Goal: Information Seeking & Learning: Learn about a topic

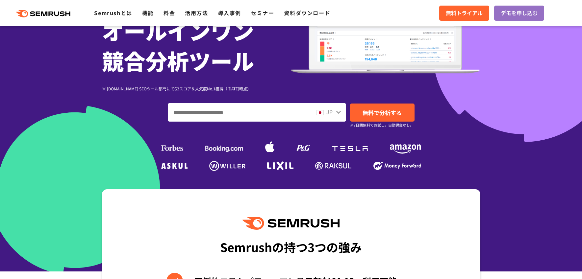
scroll to position [96, 0]
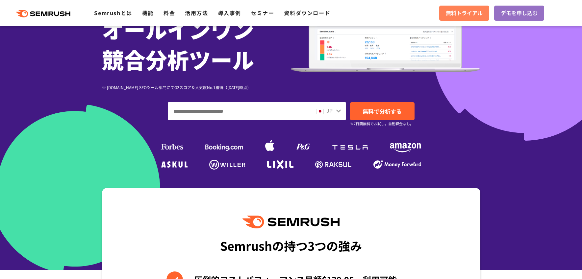
click at [466, 10] on span "無料トライアル" at bounding box center [464, 13] width 37 height 9
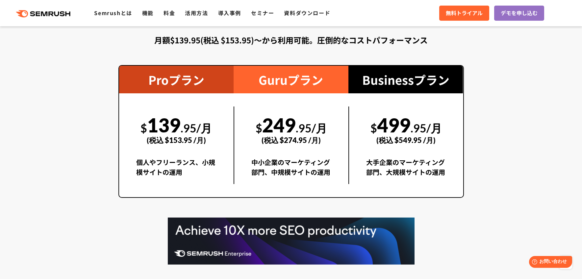
scroll to position [1192, 0]
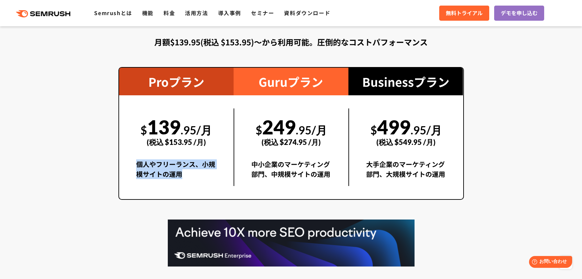
drag, startPoint x: 179, startPoint y: 176, endPoint x: 136, endPoint y: 166, distance: 43.9
click at [136, 166] on div "個人やフリーランス、小規模サイトの運用" at bounding box center [176, 173] width 81 height 27
click at [186, 176] on div "個人やフリーランス、小規模サイトの運用" at bounding box center [176, 173] width 81 height 27
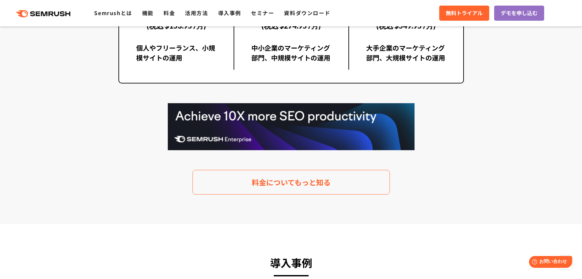
scroll to position [1307, 0]
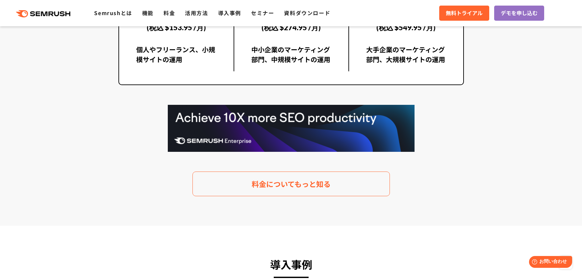
click at [194, 134] on img at bounding box center [291, 128] width 247 height 47
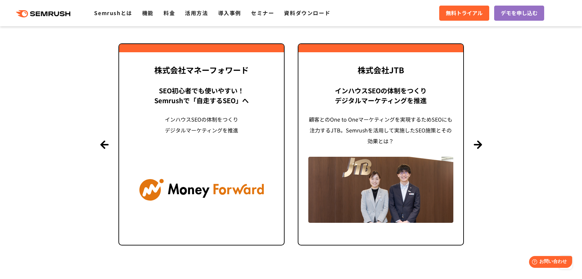
scroll to position [1596, 0]
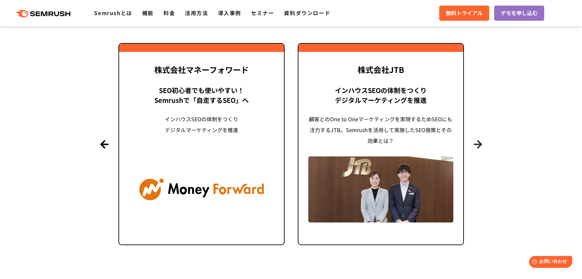
click at [478, 143] on button "Next" at bounding box center [478, 144] width 8 height 8
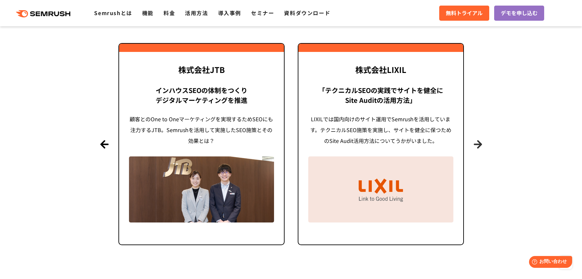
click at [478, 143] on button "Next" at bounding box center [478, 144] width 8 height 8
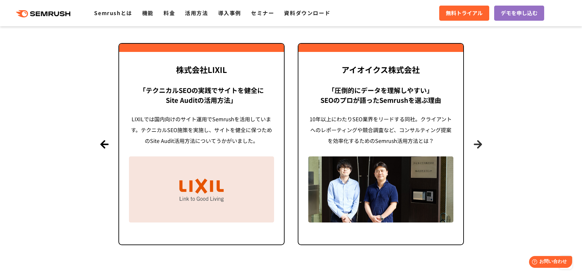
click at [478, 143] on button "Next" at bounding box center [478, 144] width 8 height 8
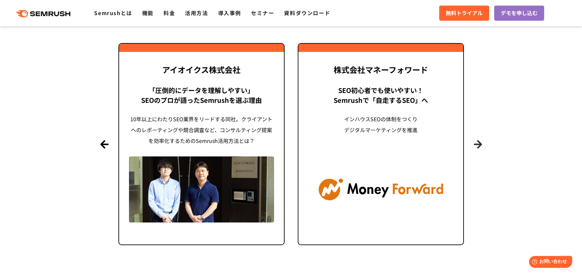
click at [478, 143] on button "Next" at bounding box center [478, 144] width 8 height 8
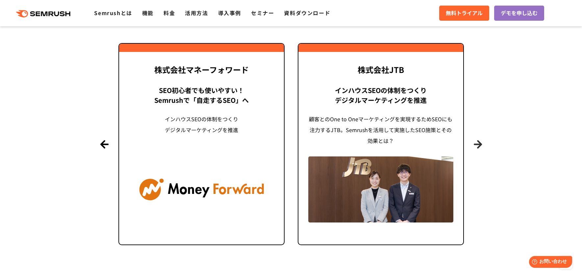
click at [478, 143] on button "Next" at bounding box center [478, 144] width 8 height 8
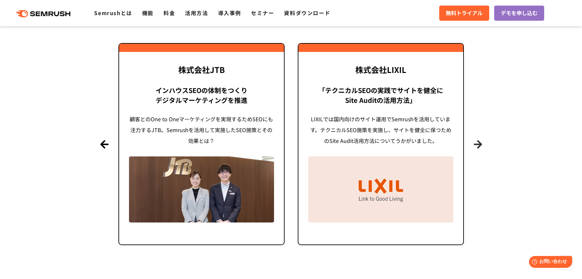
click at [478, 143] on button "Next" at bounding box center [478, 144] width 8 height 8
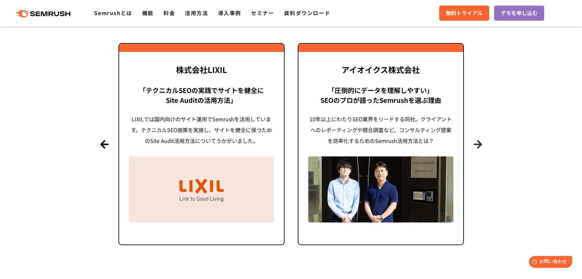
click at [478, 143] on button "Next" at bounding box center [478, 144] width 8 height 8
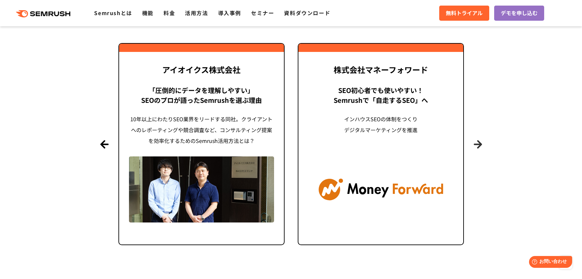
click at [478, 143] on button "Next" at bounding box center [478, 144] width 8 height 8
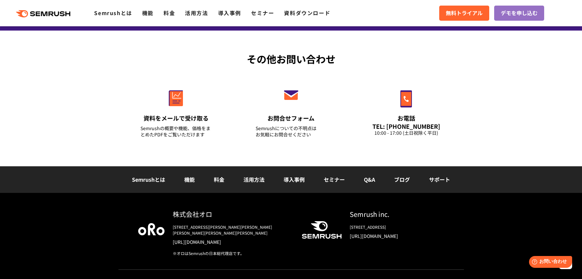
scroll to position [2322, 0]
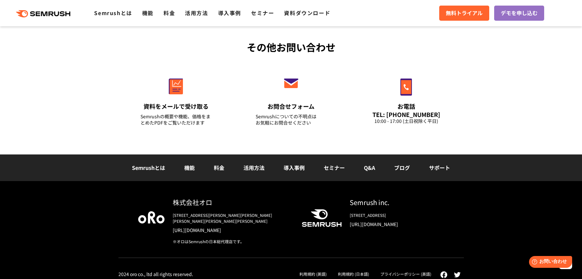
click at [395, 168] on link "ブログ" at bounding box center [402, 168] width 16 height 8
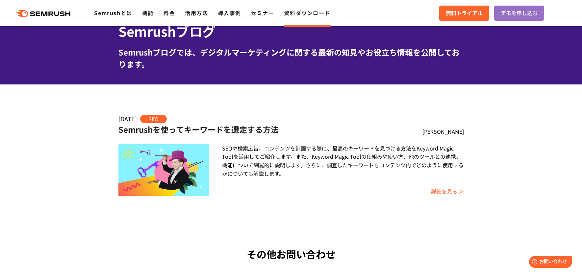
scroll to position [37, 0]
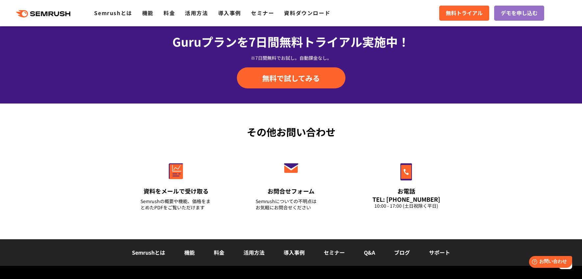
click at [372, 249] on link "Q&A" at bounding box center [369, 253] width 11 height 8
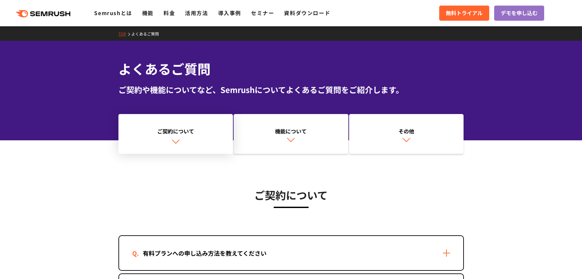
click at [231, 127] on link "ご契約について" at bounding box center [175, 134] width 115 height 40
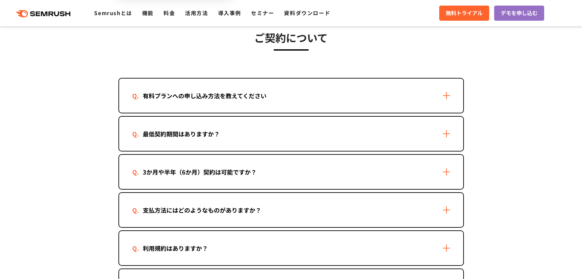
scroll to position [158, 0]
click at [251, 105] on div "有料プランへの申し込み方法を教えてください" at bounding box center [291, 95] width 344 height 34
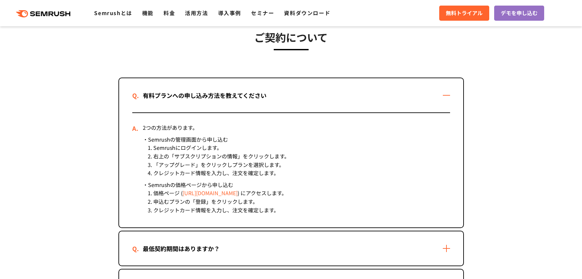
click at [251, 105] on div "有料プランへの申し込み方法を教えてください" at bounding box center [291, 95] width 344 height 34
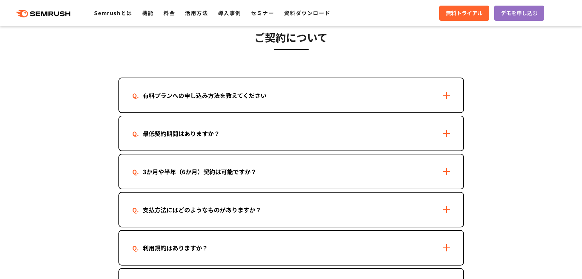
click at [245, 132] on div "最低契約期間はありますか？" at bounding box center [291, 133] width 344 height 34
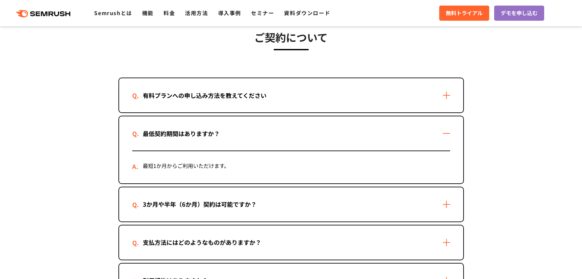
click at [245, 132] on div "最低契約期間はありますか？" at bounding box center [291, 133] width 344 height 34
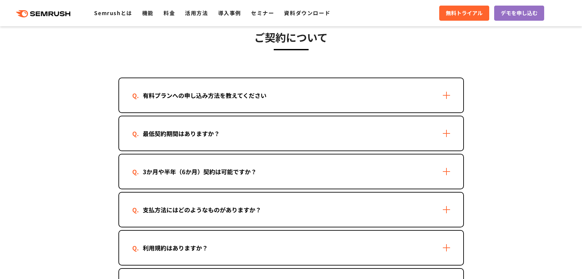
click at [245, 132] on div "最低契約期間はありますか？" at bounding box center [291, 133] width 344 height 34
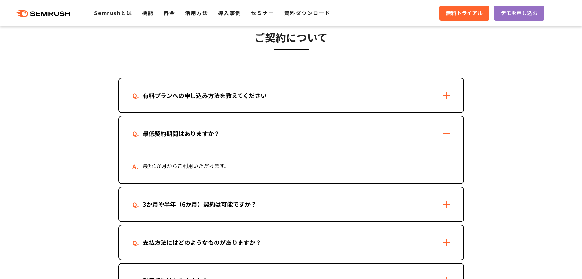
click at [245, 132] on div "最低契約期間はありますか？" at bounding box center [291, 133] width 344 height 34
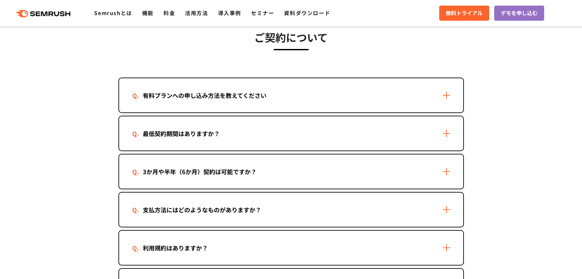
click at [238, 164] on div "3か月や半年（6か月）契約は可能ですか？" at bounding box center [291, 172] width 344 height 34
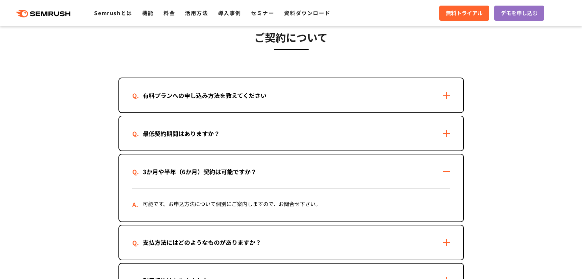
click at [238, 164] on div "3か月や半年（6か月）契約は可能ですか？" at bounding box center [291, 172] width 344 height 34
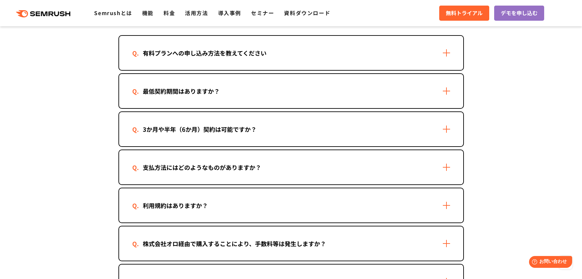
scroll to position [0, 0]
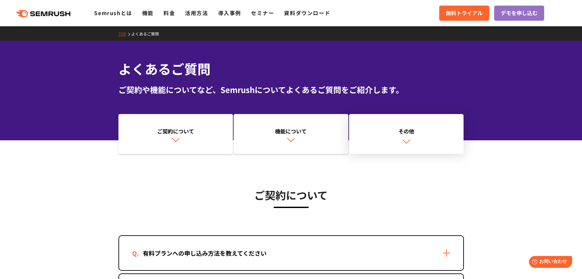
click at [380, 142] on link "その他" at bounding box center [406, 134] width 115 height 40
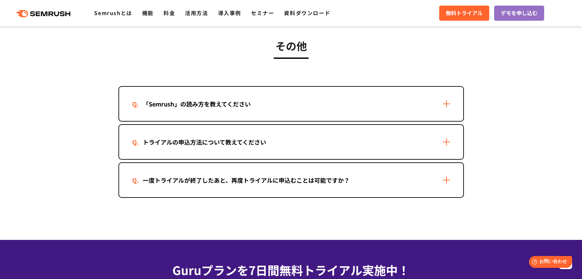
scroll to position [1267, 0]
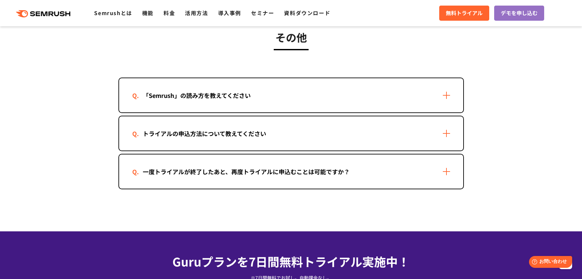
click at [324, 102] on div "「Semrush」の読み方を教えてください" at bounding box center [291, 95] width 344 height 34
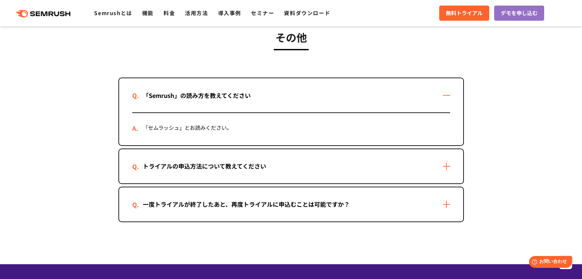
click at [324, 102] on div "「Semrush」の読み方を教えてください" at bounding box center [291, 95] width 344 height 34
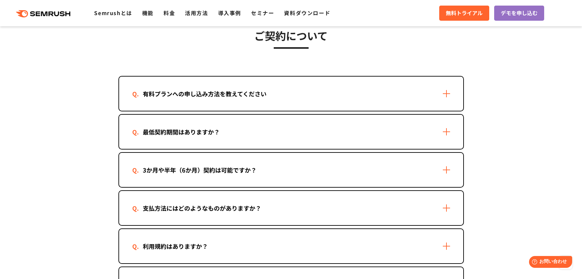
scroll to position [0, 0]
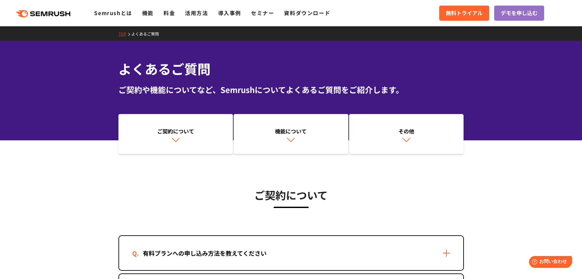
click at [124, 35] on link "TOP" at bounding box center [124, 34] width 13 height 6
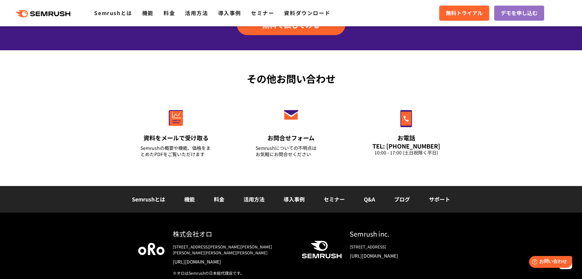
scroll to position [2322, 0]
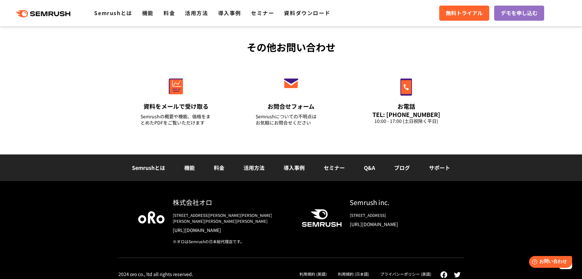
click at [249, 168] on link "活用方法" at bounding box center [253, 168] width 21 height 8
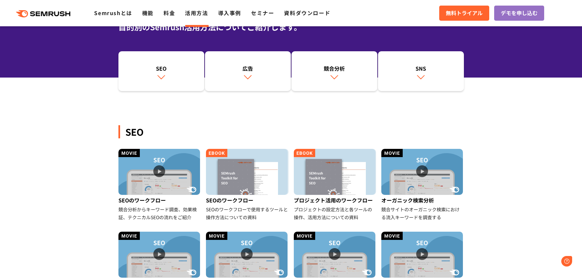
scroll to position [61, 0]
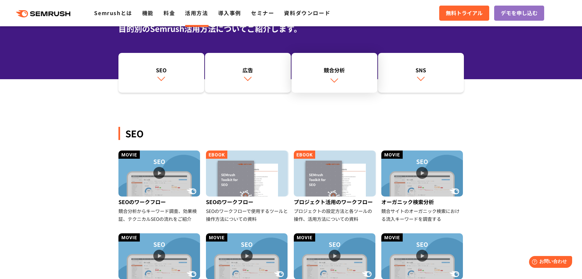
click at [303, 90] on link "競合分析" at bounding box center [334, 73] width 86 height 40
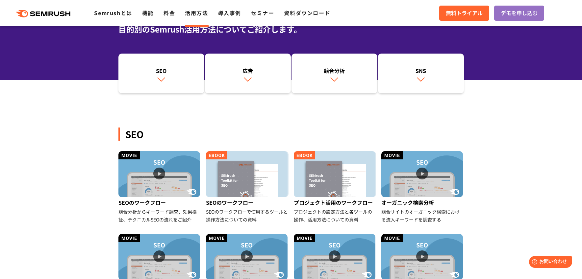
scroll to position [61, 0]
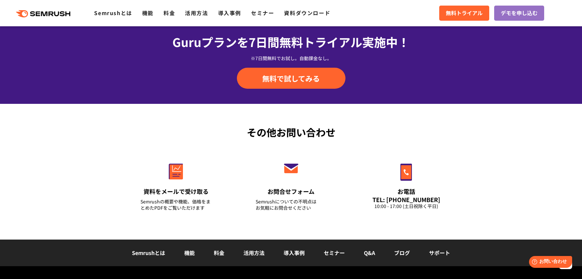
click at [215, 249] on link "料金" at bounding box center [219, 253] width 11 height 8
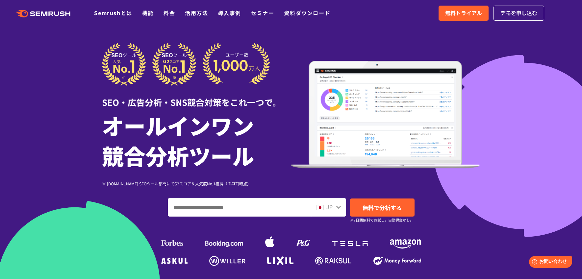
click at [205, 212] on input "ドメイン、キーワードまたはURLを入力してください" at bounding box center [239, 208] width 142 height 18
type input "*********"
click at [363, 202] on link "無料で分析する" at bounding box center [382, 208] width 64 height 18
click at [125, 13] on link "Semrushとは" at bounding box center [113, 13] width 38 height 8
